Goal: Complete application form

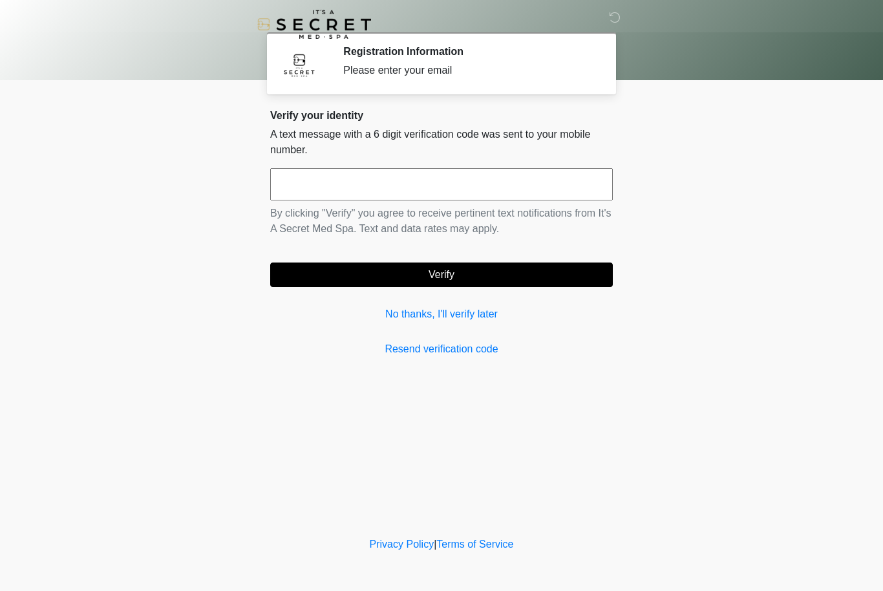
scroll to position [1, 0]
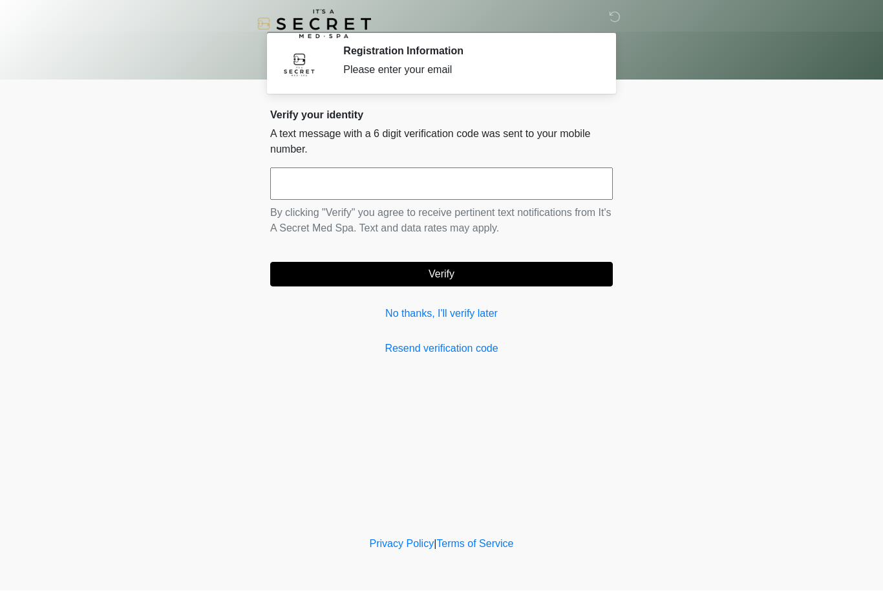
click at [483, 319] on link "No thanks, I'll verify later" at bounding box center [441, 315] width 343 height 16
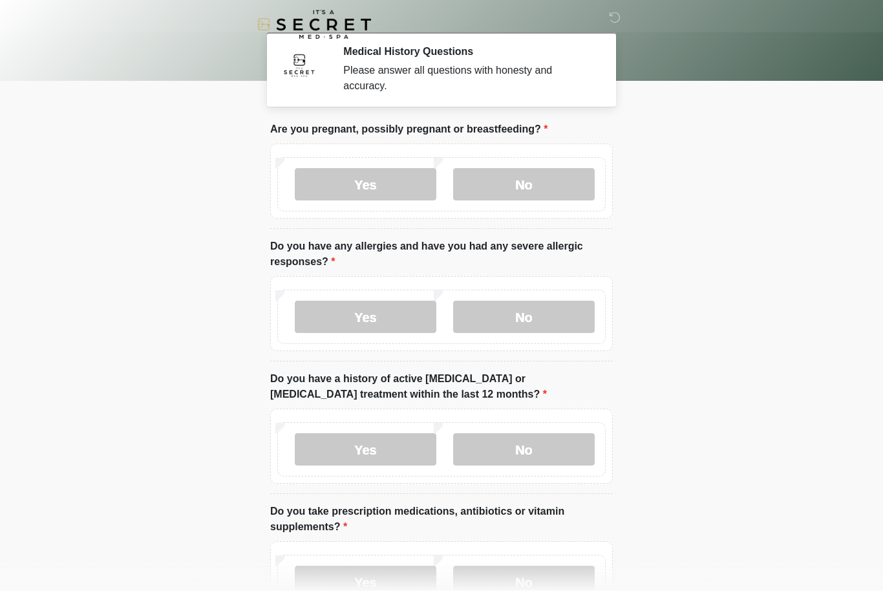
click at [539, 190] on label "No" at bounding box center [524, 184] width 142 height 32
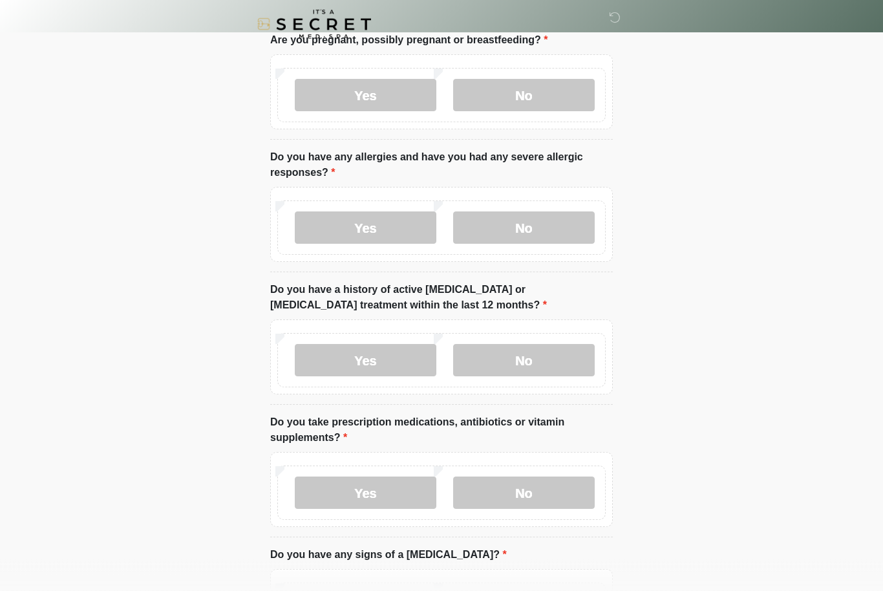
scroll to position [90, 0]
click at [392, 237] on label "Yes" at bounding box center [366, 227] width 142 height 32
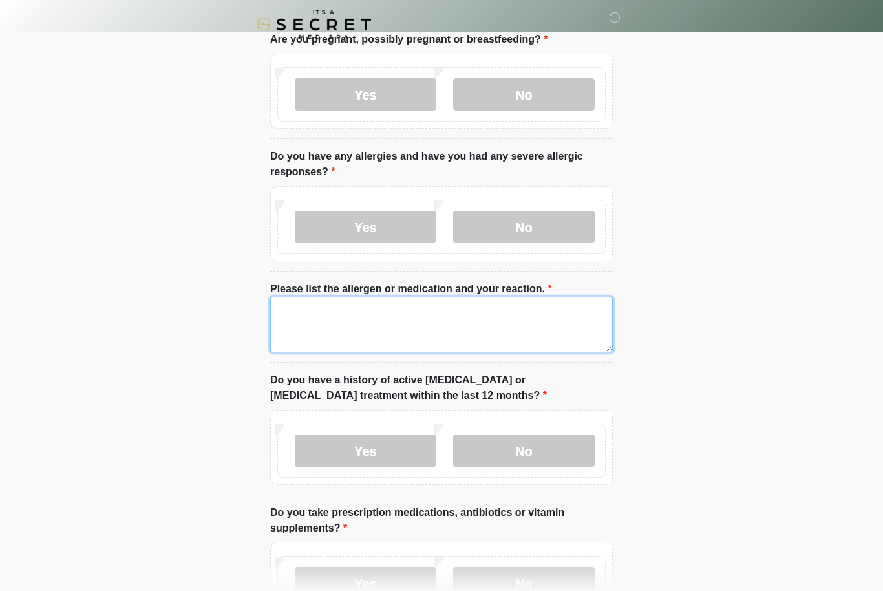
click at [445, 319] on textarea "Please list the allergen or medication and your reaction." at bounding box center [441, 325] width 343 height 56
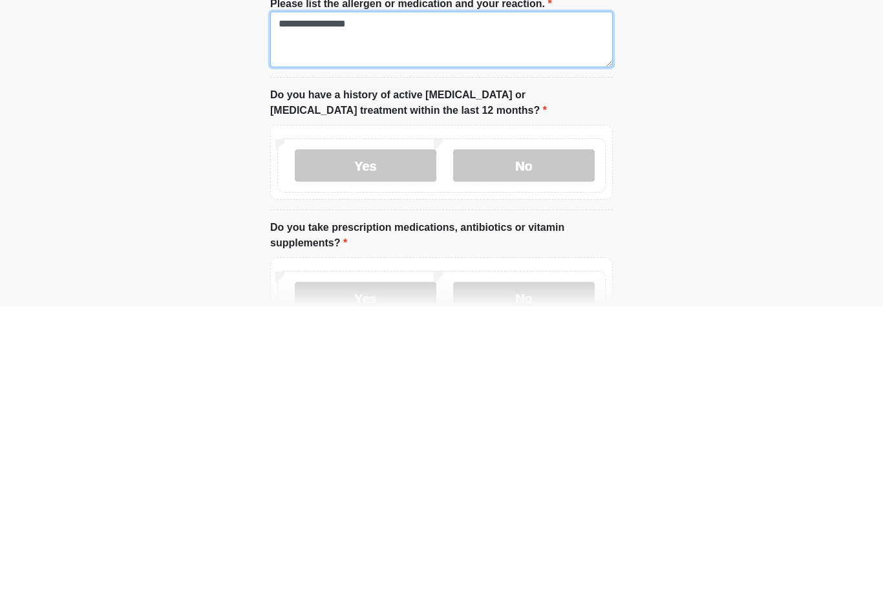
type textarea "**********"
click at [556, 435] on label "No" at bounding box center [524, 451] width 142 height 32
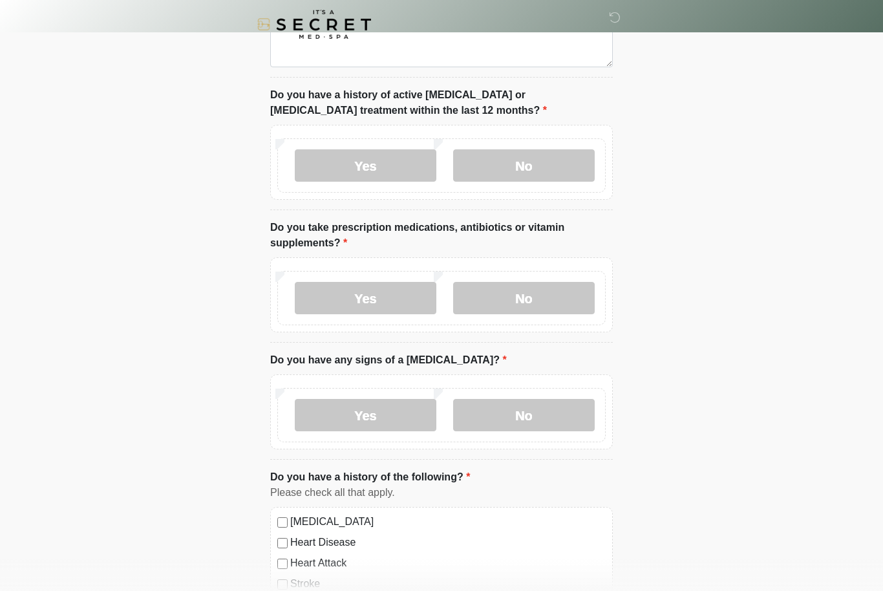
click at [405, 297] on label "Yes" at bounding box center [366, 298] width 142 height 32
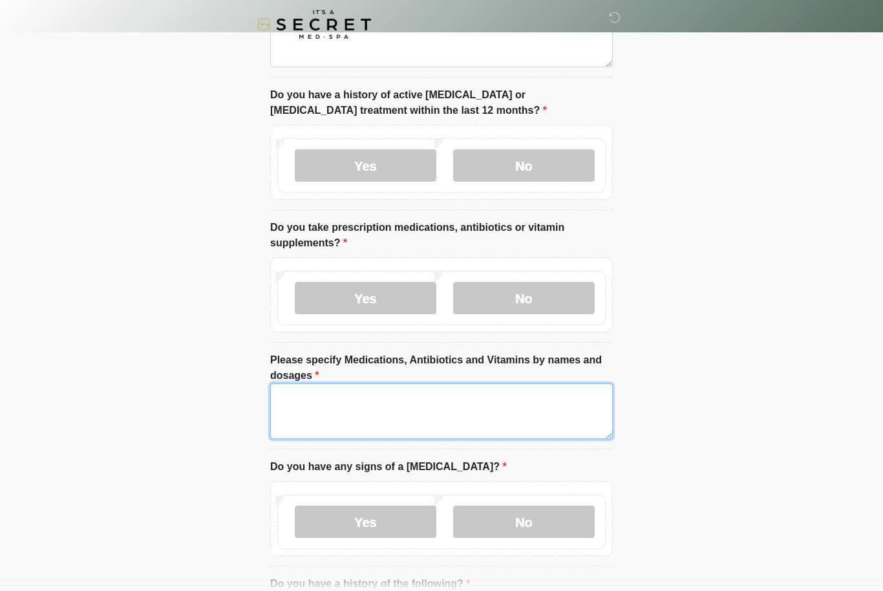
click at [418, 399] on textarea "Please specify Medications, Antibiotics and Vitamins by names and dosages" at bounding box center [441, 411] width 343 height 56
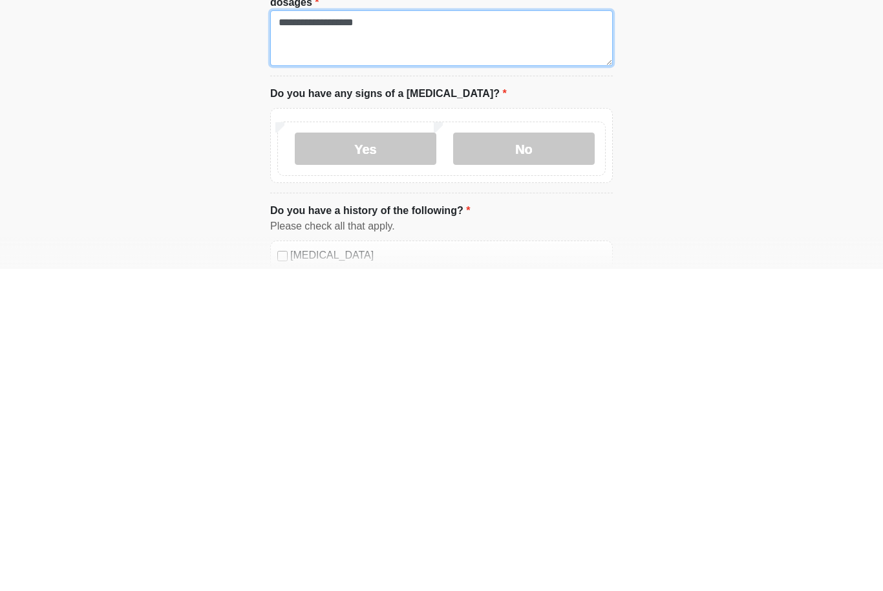
scroll to position [427, 0]
type textarea "**********"
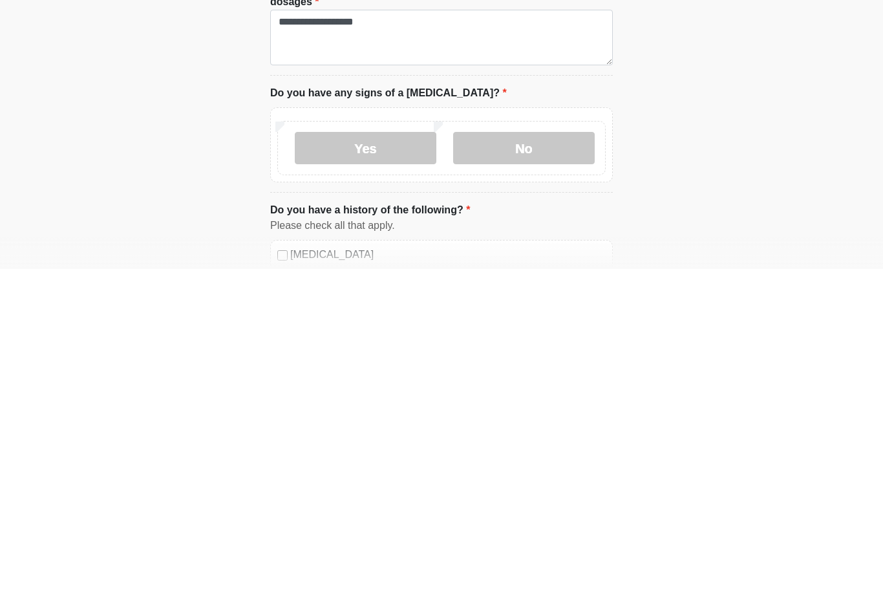
click at [565, 454] on label "No" at bounding box center [524, 470] width 142 height 32
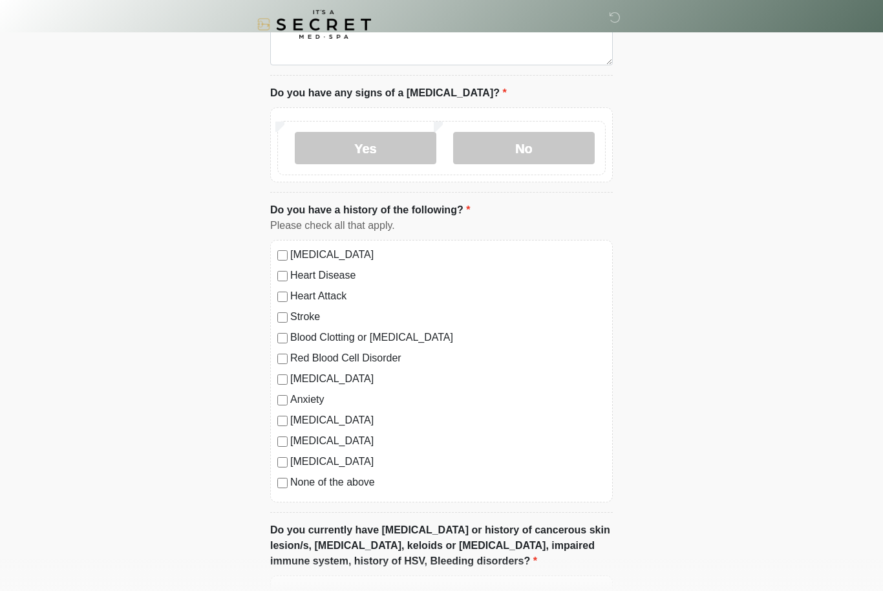
click at [287, 393] on div "Anxiety" at bounding box center [441, 400] width 329 height 16
click at [296, 402] on label "Anxiety" at bounding box center [448, 400] width 316 height 16
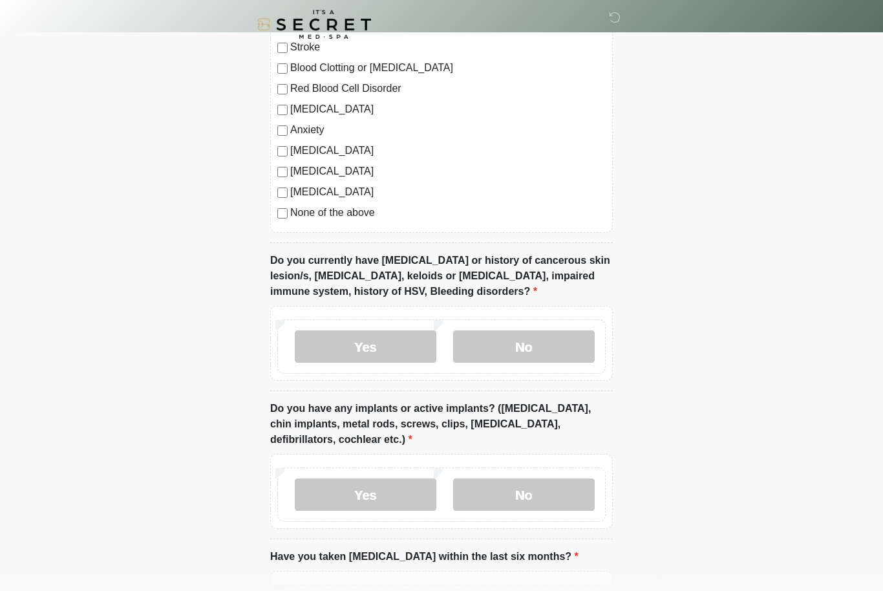
scroll to position [1022, 0]
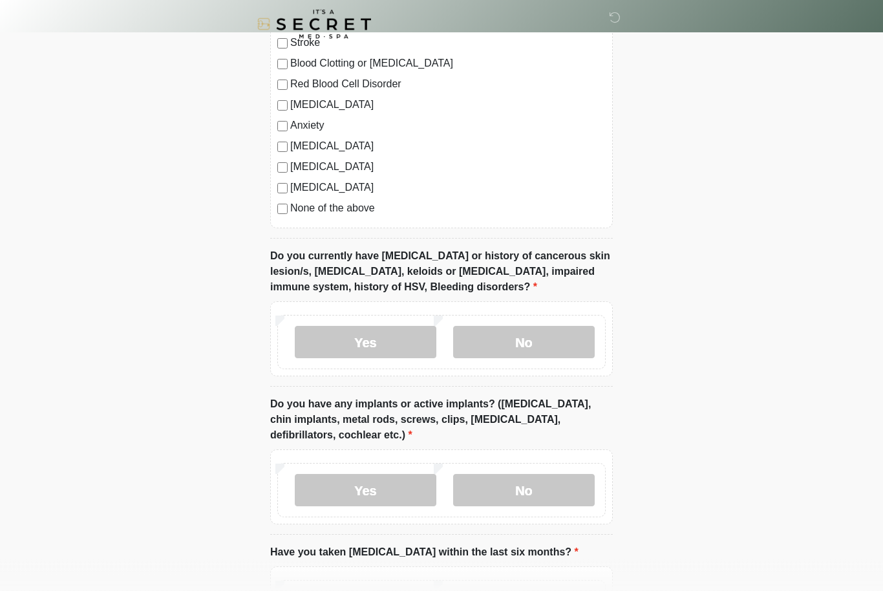
click at [400, 338] on label "Yes" at bounding box center [366, 343] width 142 height 32
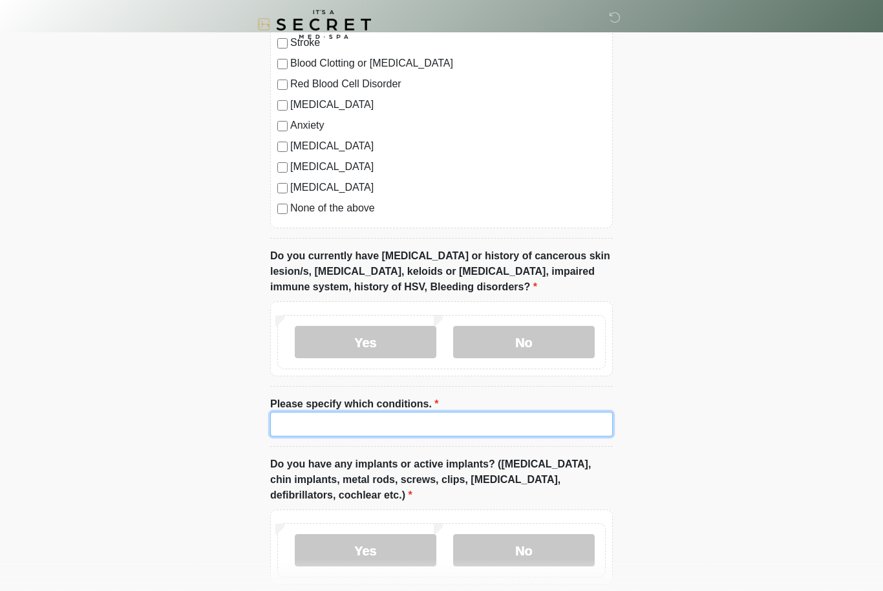
click at [420, 420] on input "Please specify which conditions." at bounding box center [441, 424] width 343 height 25
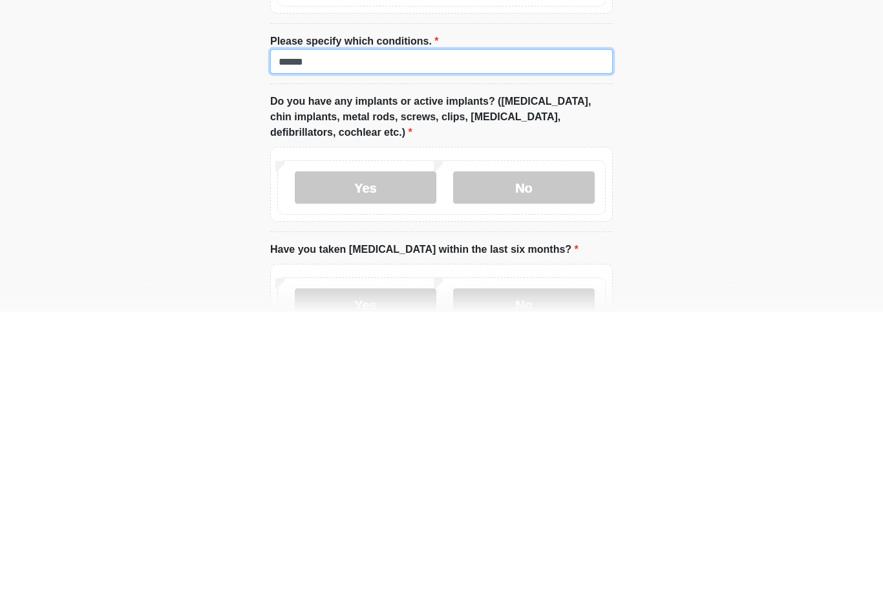
scroll to position [1107, 0]
type input "******"
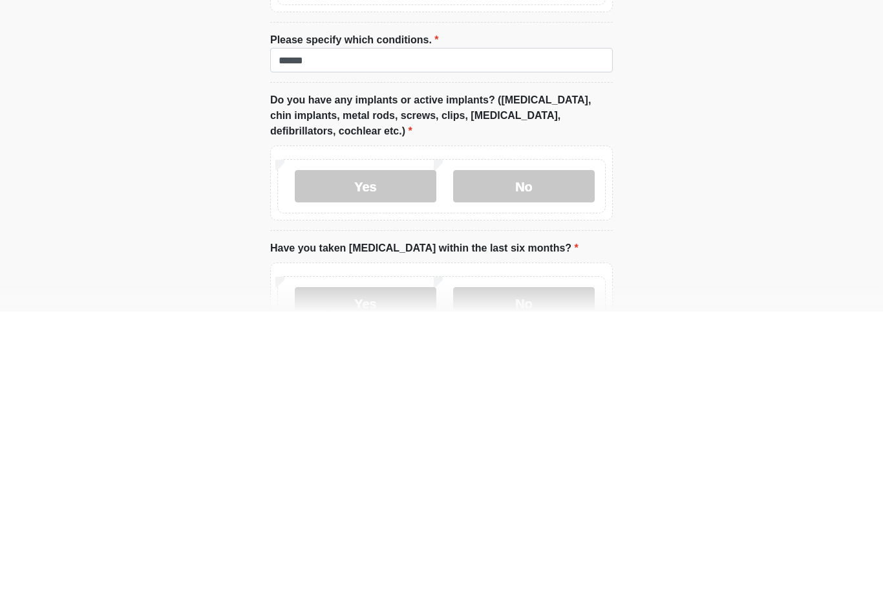
click at [394, 450] on label "Yes" at bounding box center [366, 466] width 142 height 32
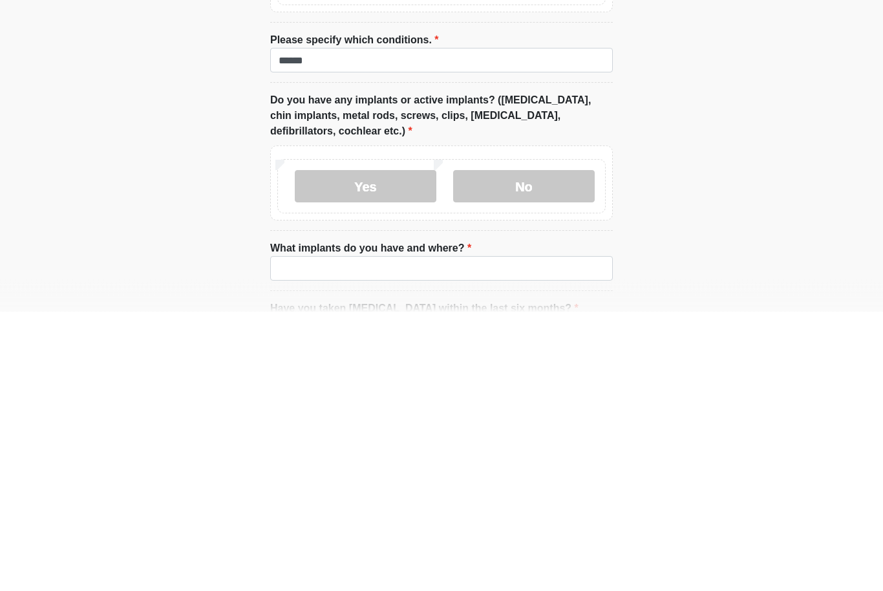
scroll to position [1203, 0]
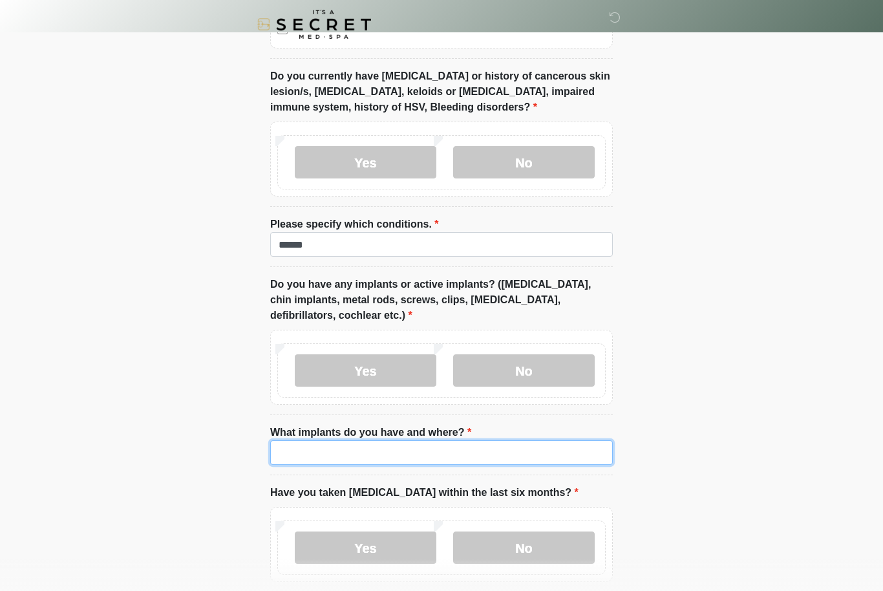
click at [432, 450] on input "What implants do you have and where?" at bounding box center [441, 452] width 343 height 25
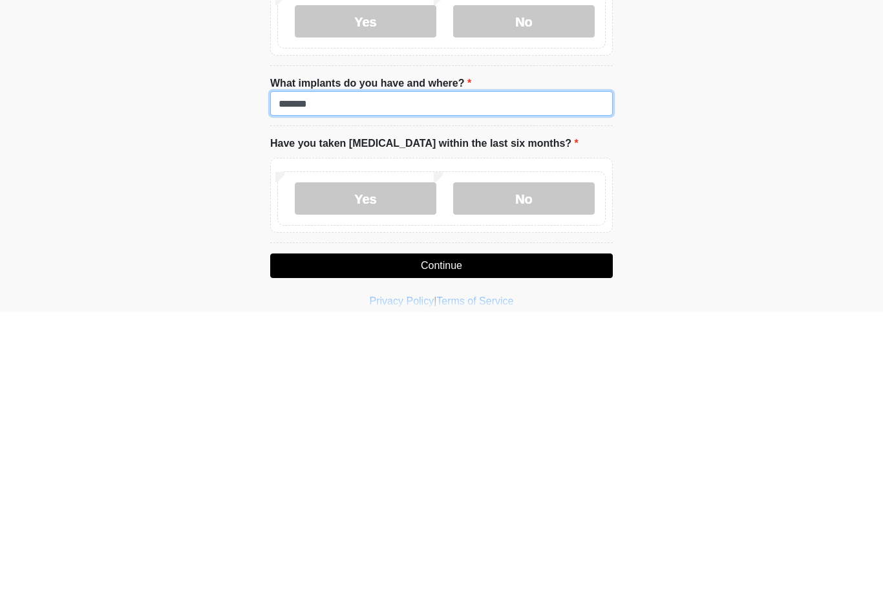
scroll to position [1305, 0]
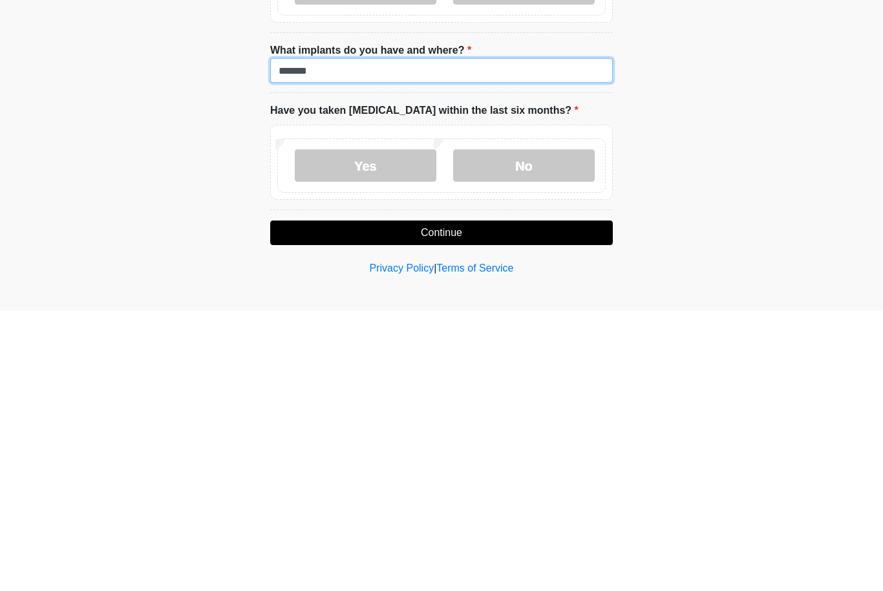
type input "******"
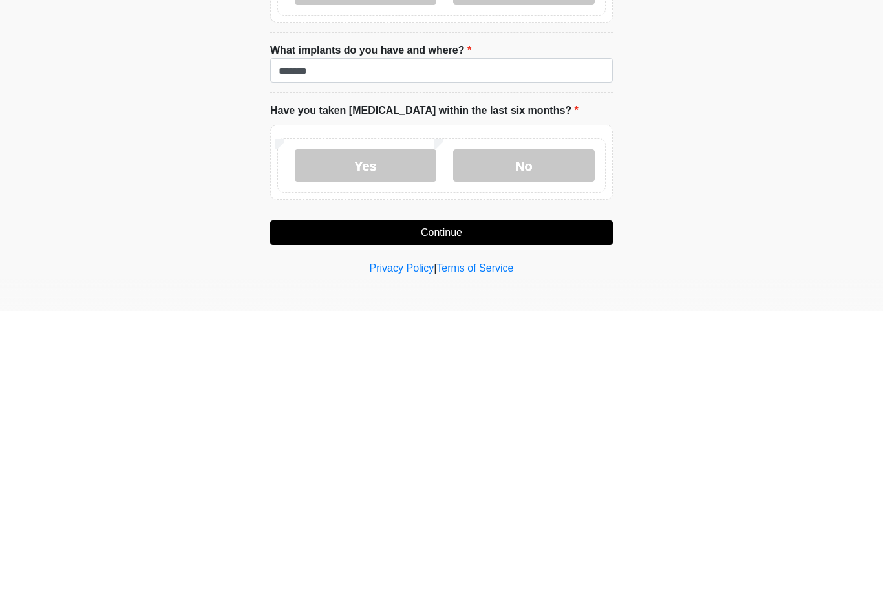
click at [540, 429] on label "No" at bounding box center [524, 445] width 142 height 32
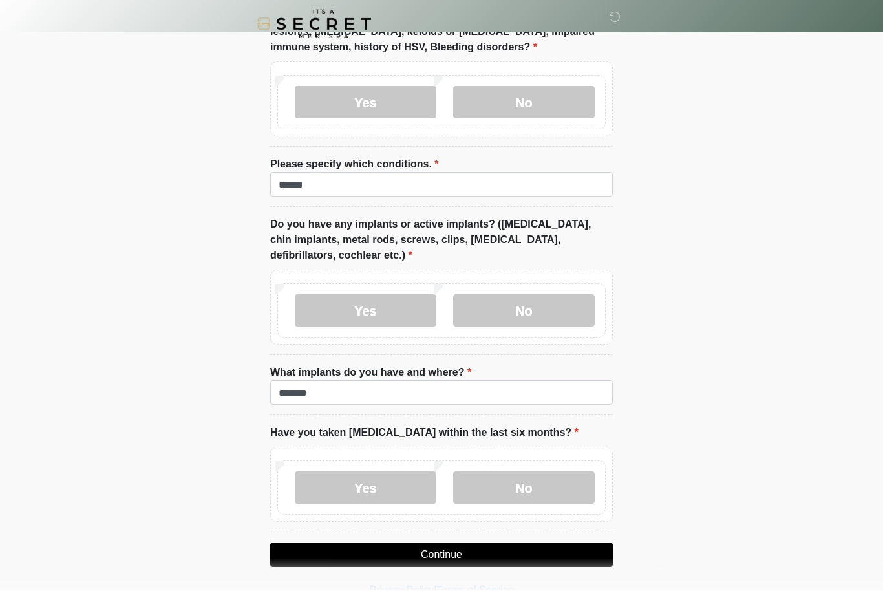
click at [493, 549] on button "Continue" at bounding box center [441, 555] width 343 height 25
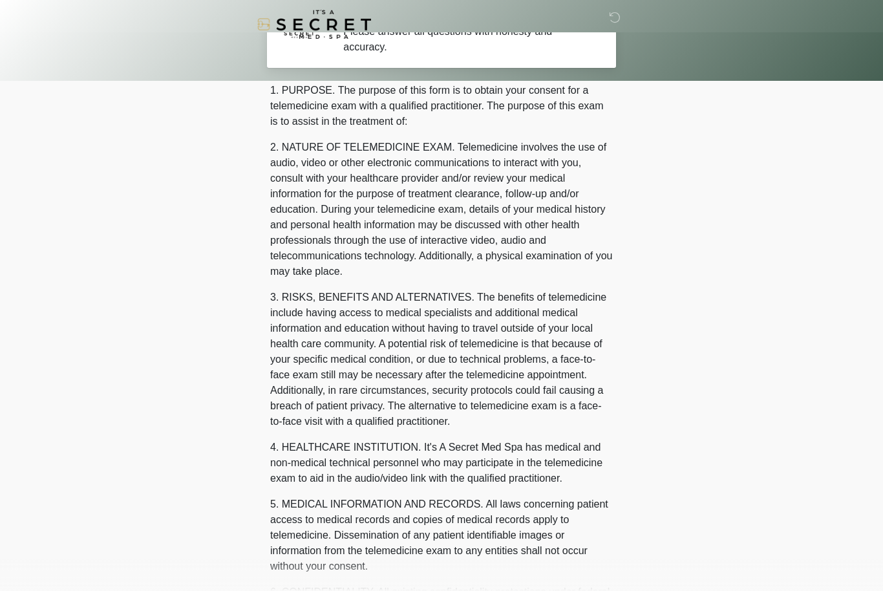
scroll to position [0, 0]
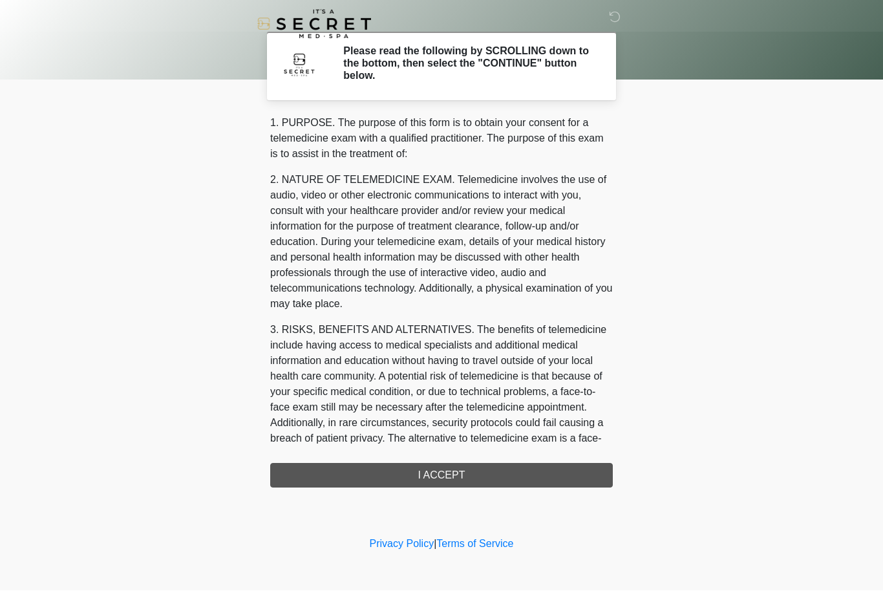
click at [474, 466] on div "1. PURPOSE. The purpose of this form is to obtain your consent for a telemedici…" at bounding box center [441, 302] width 343 height 372
click at [463, 474] on div "1. PURPOSE. The purpose of this form is to obtain your consent for a telemedici…" at bounding box center [441, 302] width 343 height 372
click at [462, 473] on div "1. PURPOSE. The purpose of this form is to obtain your consent for a telemedici…" at bounding box center [441, 302] width 343 height 372
click at [462, 472] on div "1. PURPOSE. The purpose of this form is to obtain your consent for a telemedici…" at bounding box center [441, 302] width 343 height 372
click at [440, 475] on div "1. PURPOSE. The purpose of this form is to obtain your consent for a telemedici…" at bounding box center [441, 302] width 343 height 372
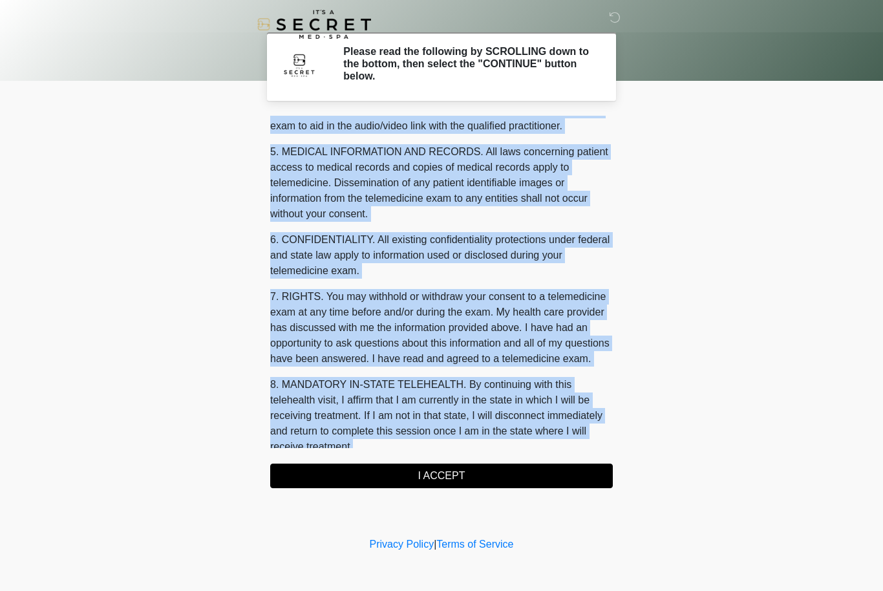
scroll to position [449, 0]
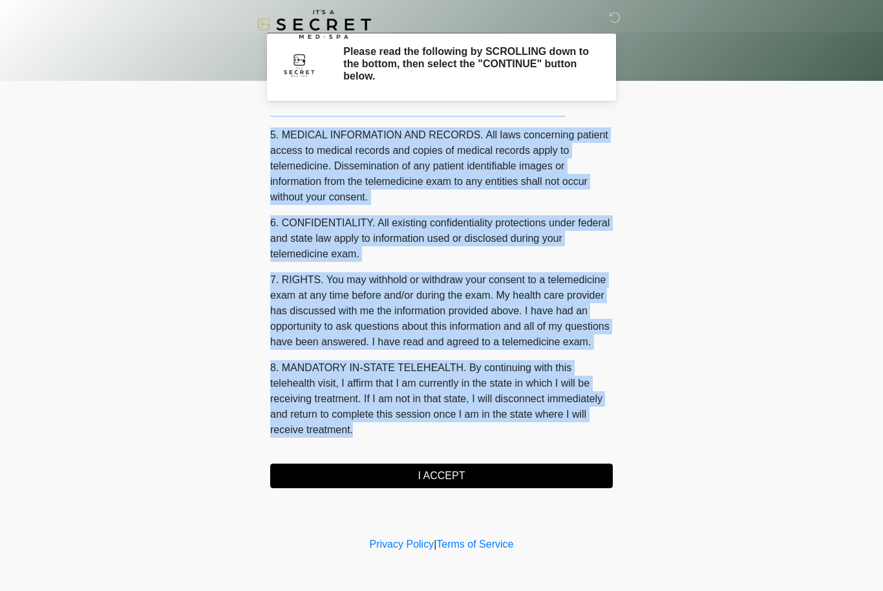
click at [656, 349] on body "‎ ‎ Please read the following by SCROLLING down to the bottom, then select the …" at bounding box center [441, 295] width 883 height 591
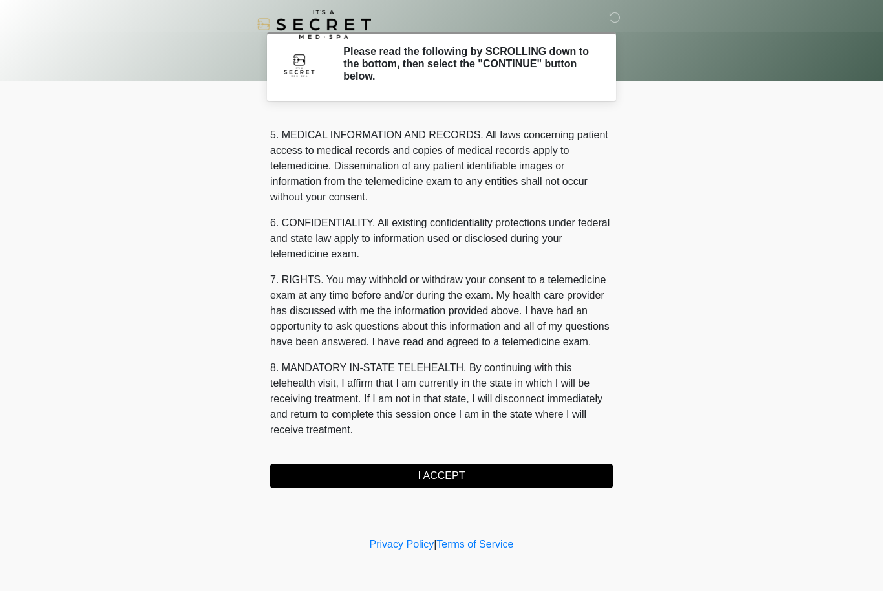
click at [497, 472] on button "I ACCEPT" at bounding box center [441, 476] width 343 height 25
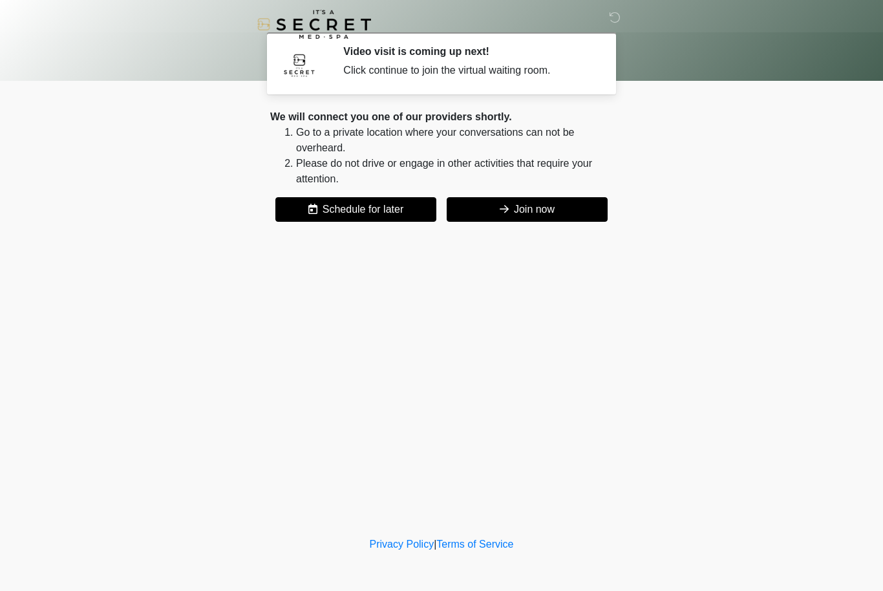
click at [542, 211] on button "Join now" at bounding box center [527, 209] width 161 height 25
